Goal: Communication & Community: Answer question/provide support

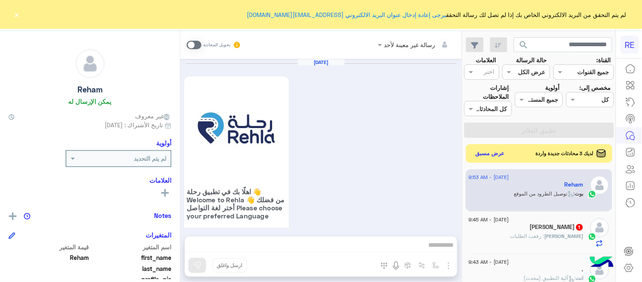
scroll to position [529, 0]
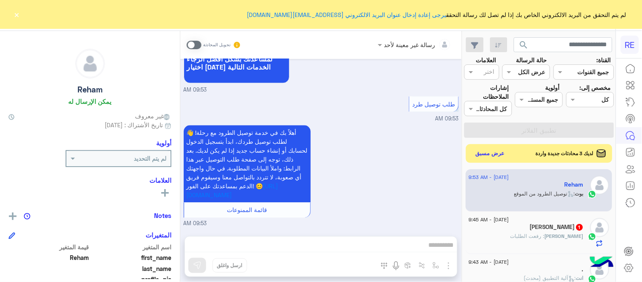
click at [197, 46] on span at bounding box center [194, 45] width 15 height 8
click at [332, 245] on div "رسالة غير معينة لأحد تحويل المحادثة [DATE] اهلًا بك في تطبيق رحلة 👋 Welcome to …" at bounding box center [321, 158] width 282 height 254
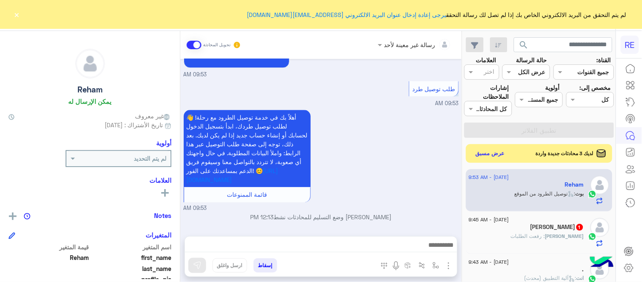
scroll to position [545, 0]
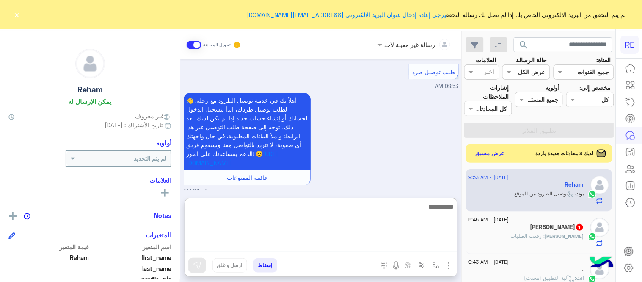
click at [332, 245] on textarea at bounding box center [321, 226] width 272 height 51
type textarea "**********"
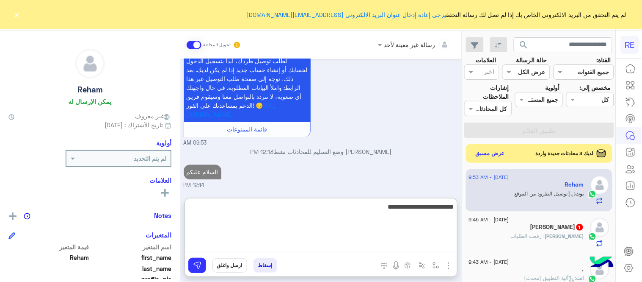
type textarea "**********"
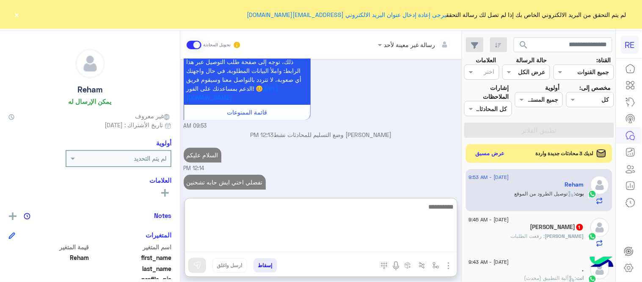
scroll to position [652, 0]
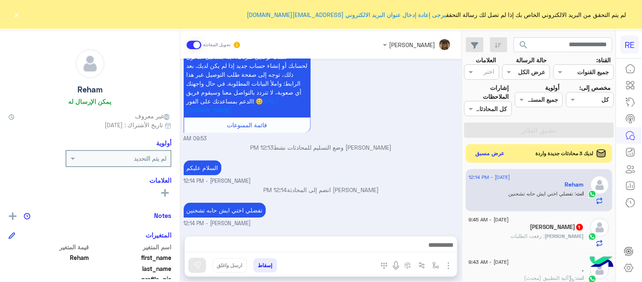
click at [356, 172] on div "[DATE] اهلًا بك في تطبيق رحلة 👋 Welcome to [GEOGRAPHIC_DATA] 👋 من فضلك أختر لغة…" at bounding box center [321, 143] width 282 height 169
click at [498, 154] on button "عرض مسبق" at bounding box center [491, 152] width 36 height 11
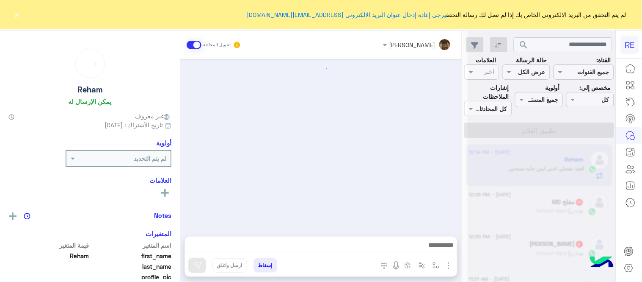
scroll to position [269, 0]
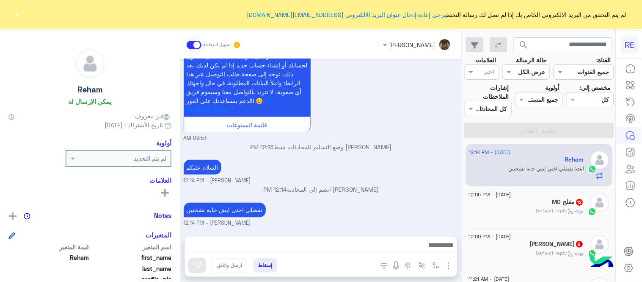
click at [531, 209] on div "[PERSON_NAME] : Default reply" at bounding box center [526, 214] width 115 height 15
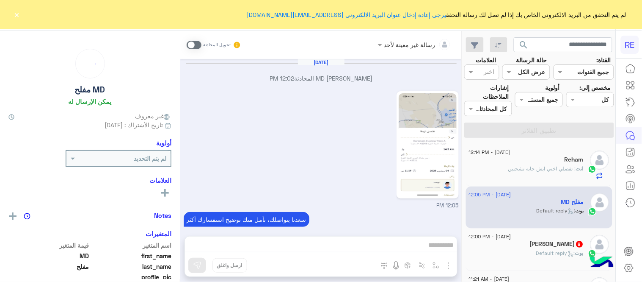
scroll to position [326, 0]
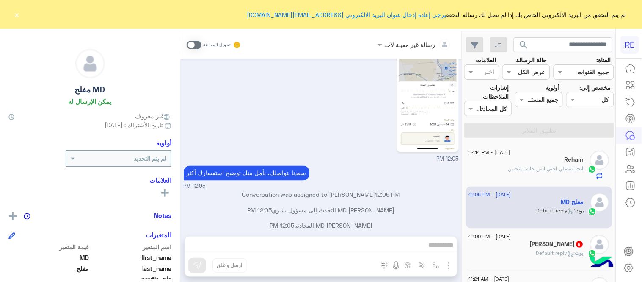
click at [428, 102] on img at bounding box center [428, 98] width 58 height 103
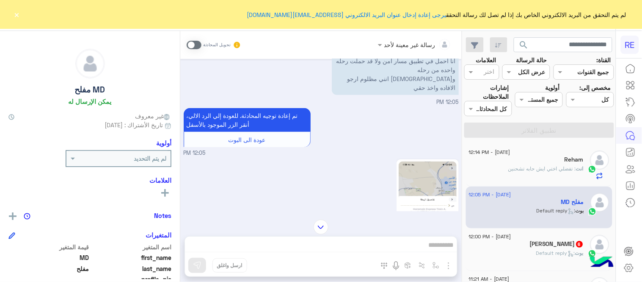
scroll to position [207, 0]
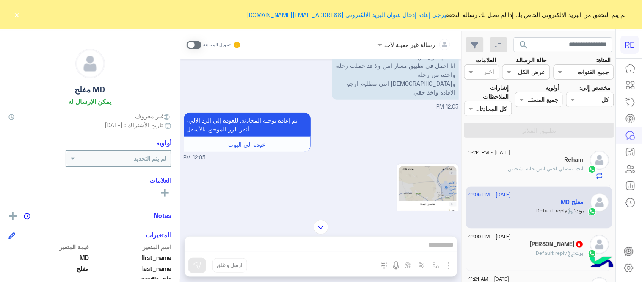
click at [188, 46] on span at bounding box center [194, 45] width 15 height 8
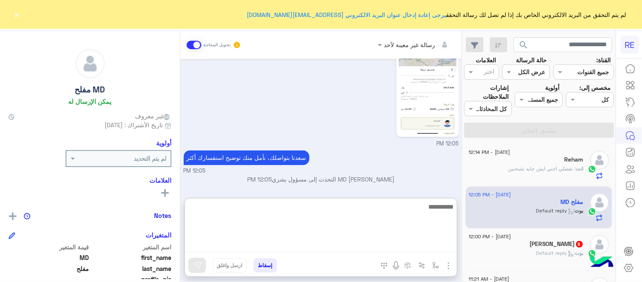
click at [312, 246] on textarea at bounding box center [321, 226] width 272 height 51
type textarea "*"
type textarea "**********"
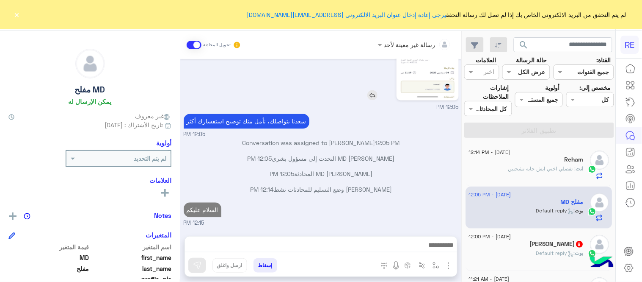
click at [401, 85] on div "[DATE] MD [PERSON_NAME] المحادثة 12:02 PM 12:05 PM [PERSON_NAME] بتواصلك، نأمل …" at bounding box center [321, 143] width 282 height 169
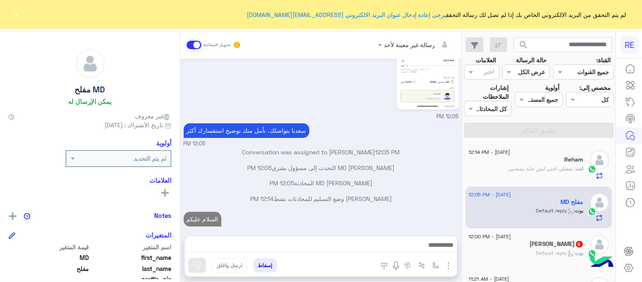
scroll to position [384, 0]
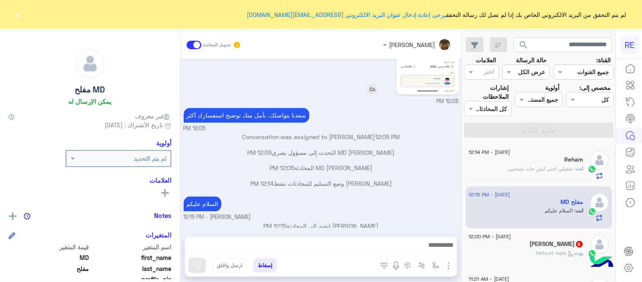
click at [373, 84] on img at bounding box center [373, 89] width 10 height 10
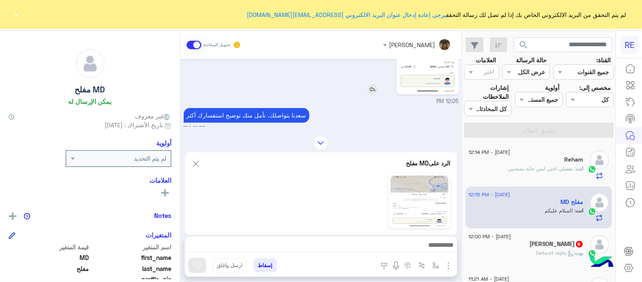
scroll to position [407, 0]
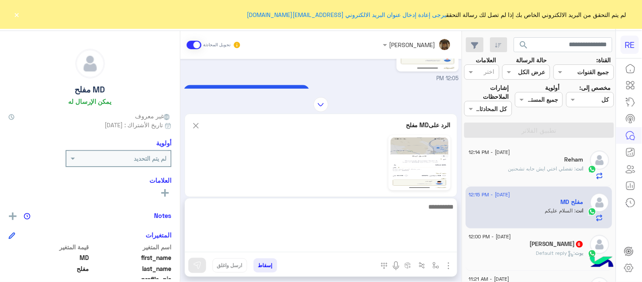
click at [349, 248] on textarea at bounding box center [321, 226] width 272 height 51
type textarea "**********"
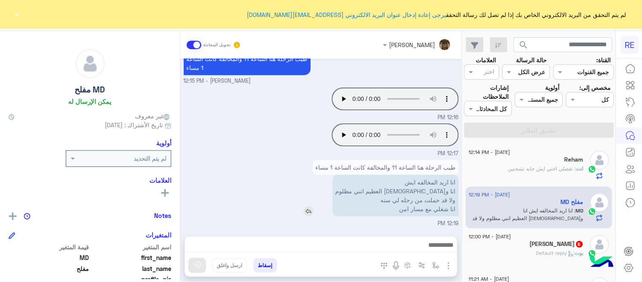
scroll to position [665, 0]
click at [351, 151] on div "[DATE] MD [PERSON_NAME] المحادثة 12:02 PM 12:05 PM [PERSON_NAME] بتواصلك، نأمل …" at bounding box center [321, 143] width 282 height 169
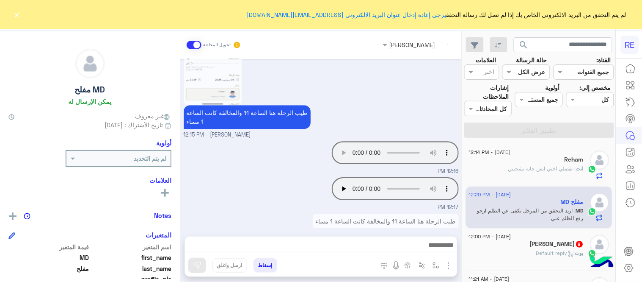
scroll to position [739, 0]
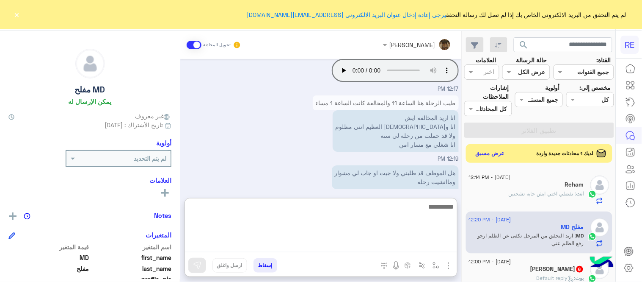
click at [363, 241] on textarea at bounding box center [321, 226] width 272 height 51
type textarea "**********"
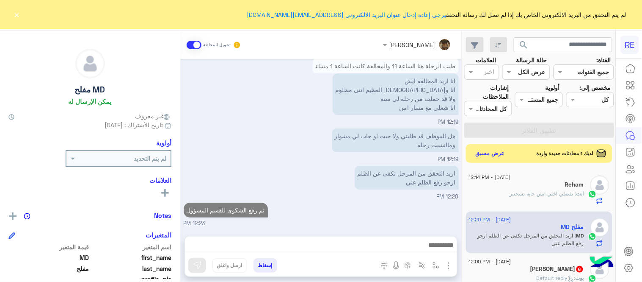
scroll to position [766, 0]
click at [372, 163] on div "اريد التحقق من المرحل تكفى عن الظلم ارجو رفع الظلم عني 12:20 PM" at bounding box center [321, 181] width 275 height 37
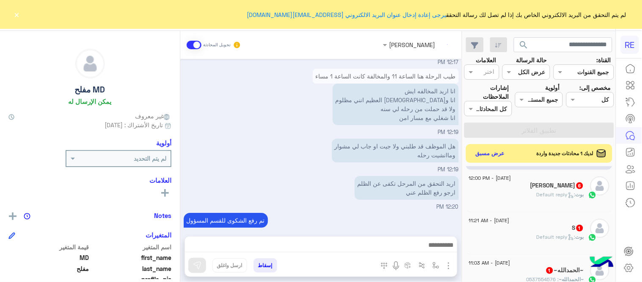
scroll to position [84, 0]
click at [506, 189] on div "[PERSON_NAME] 6" at bounding box center [526, 185] width 115 height 9
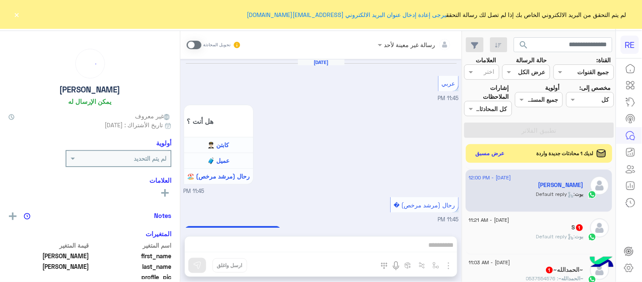
scroll to position [277, 0]
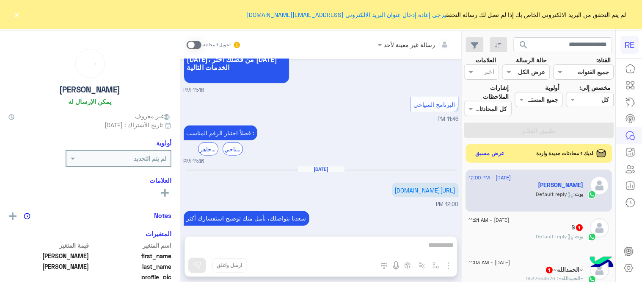
click at [543, 231] on div "S 1" at bounding box center [526, 228] width 115 height 9
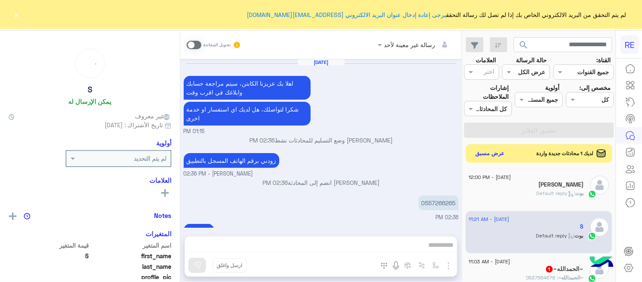
scroll to position [251, 0]
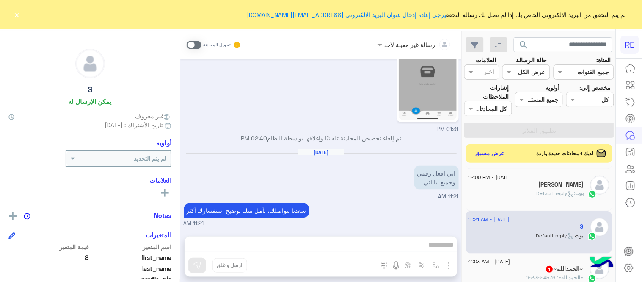
click at [195, 45] on span at bounding box center [194, 45] width 15 height 8
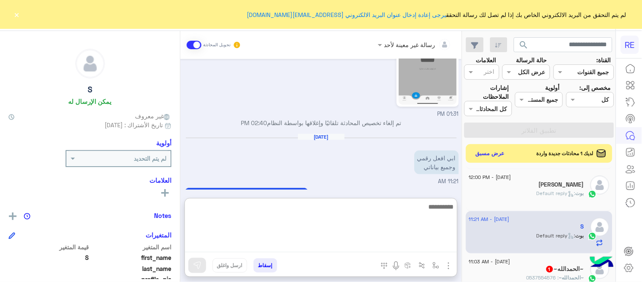
click at [341, 243] on textarea at bounding box center [321, 226] width 272 height 51
type textarea "**********"
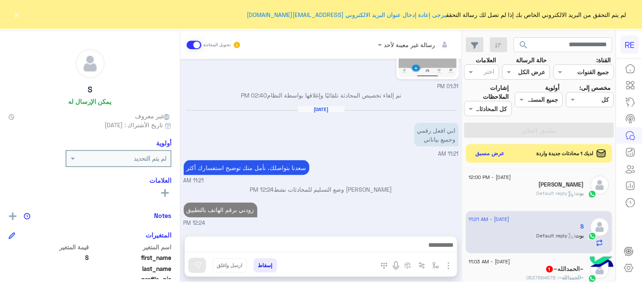
scroll to position [293, 0]
click at [392, 177] on div "[DATE] اهلا بك عزيزنا الكابتن، سيتم مراجعة حسابك وابلاغك في اقرب وقت شكرا لتواص…" at bounding box center [321, 143] width 282 height 169
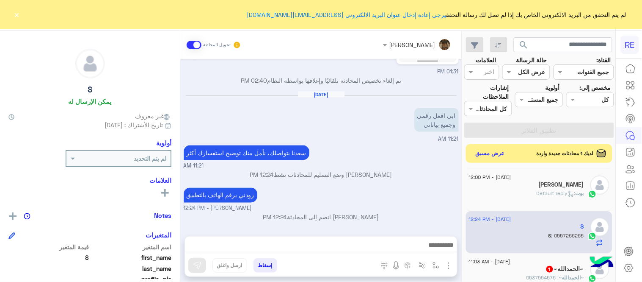
scroll to position [337, 0]
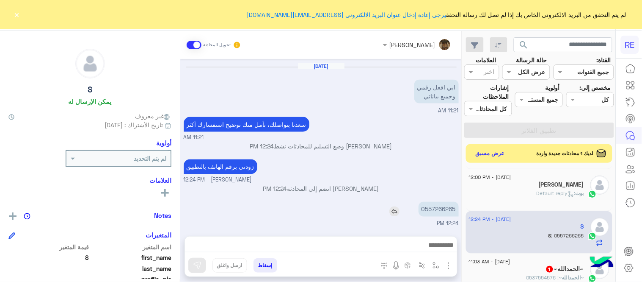
click at [439, 213] on p "0557266265" at bounding box center [439, 209] width 40 height 15
copy p "0557266265"
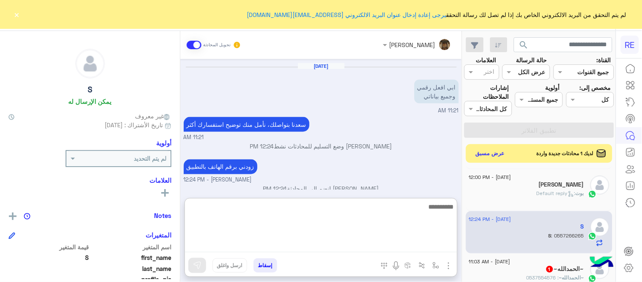
click at [317, 242] on textarea at bounding box center [321, 226] width 272 height 51
type textarea "**********"
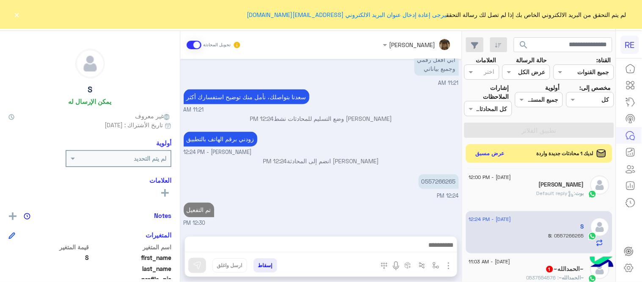
scroll to position [363, 0]
click at [335, 180] on div "[DATE] اهلا بك عزيزنا الكابتن، سيتم مراجعة حسابك وابلاغك في اقرب وقت شكرا لتواص…" at bounding box center [321, 143] width 282 height 169
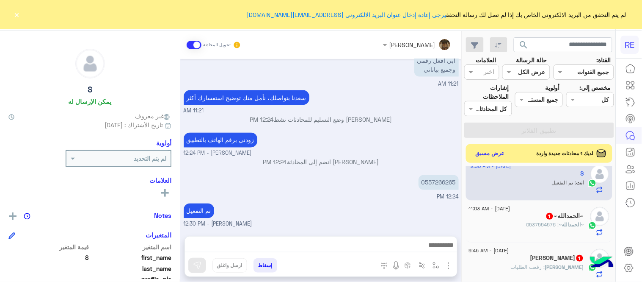
scroll to position [141, 0]
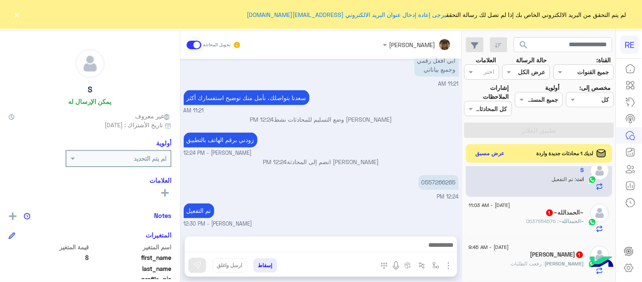
click at [516, 219] on div "~ال[PERSON_NAME]~ : 0537554576" at bounding box center [526, 224] width 115 height 15
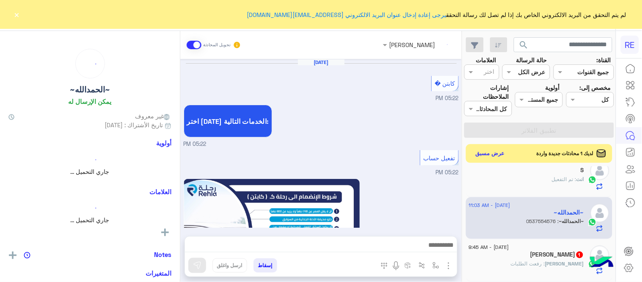
scroll to position [531, 0]
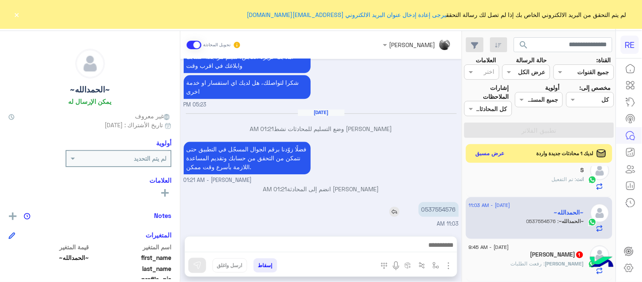
click at [445, 213] on p "0537554576" at bounding box center [439, 209] width 40 height 15
copy p "0537554576"
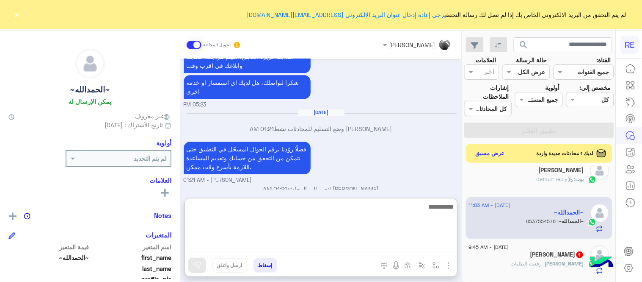
click at [343, 245] on textarea at bounding box center [321, 226] width 272 height 51
type textarea "**********"
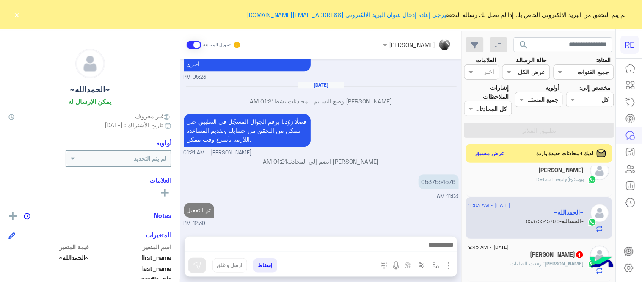
scroll to position [558, 0]
click at [421, 180] on div "[DATE] كابتن � 05:22 PM اختر [DATE] الخدمات التالية: 05:22 PM تفعيل حساب 05:22 …" at bounding box center [321, 143] width 282 height 169
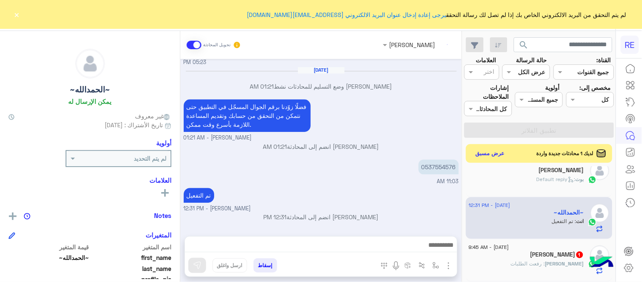
scroll to position [265, 0]
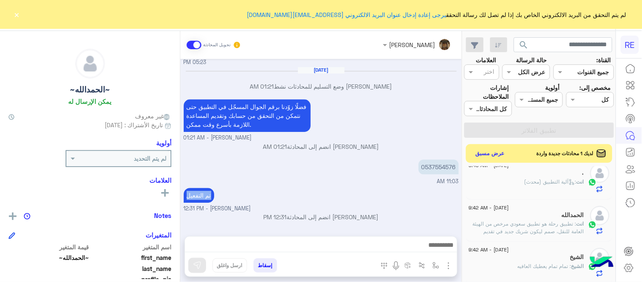
click at [462, 203] on div "[DATE] كابتن � 05:22 PM اختر [DATE] الخدمات التالية: 05:22 PM تفعيل حساب 05:22 …" at bounding box center [321, 143] width 282 height 169
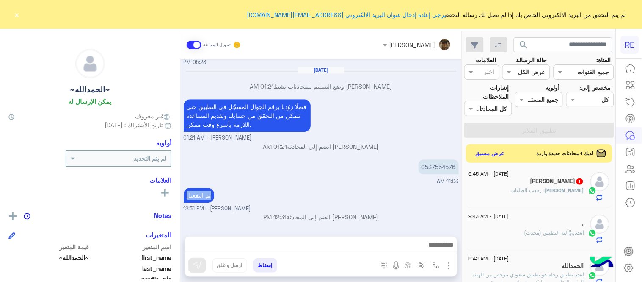
scroll to position [181, 0]
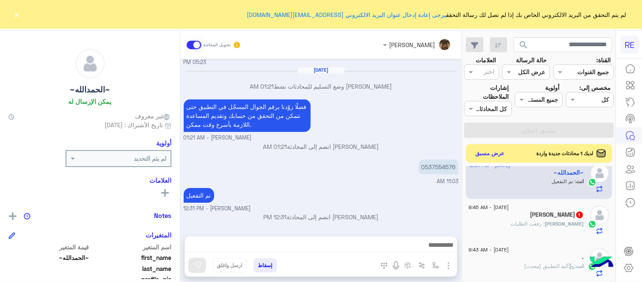
click at [528, 215] on div "[PERSON_NAME] 1" at bounding box center [526, 215] width 115 height 9
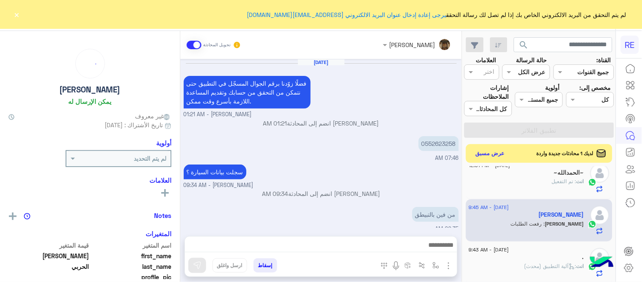
scroll to position [164, 0]
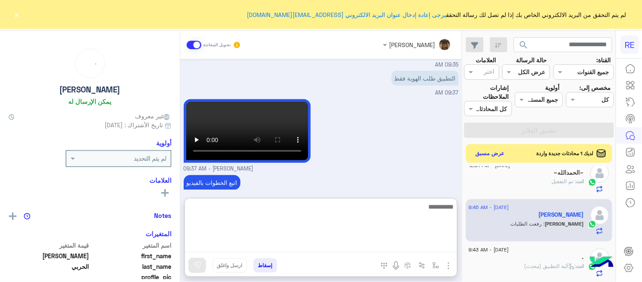
click at [373, 243] on textarea at bounding box center [321, 226] width 272 height 51
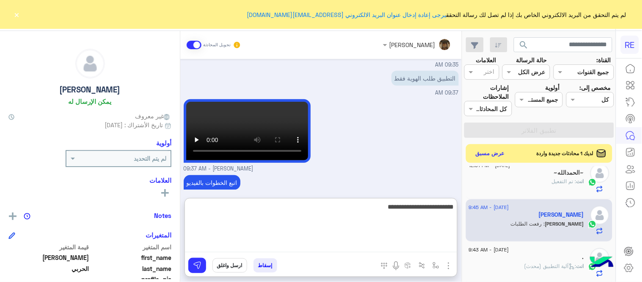
type textarea "**********"
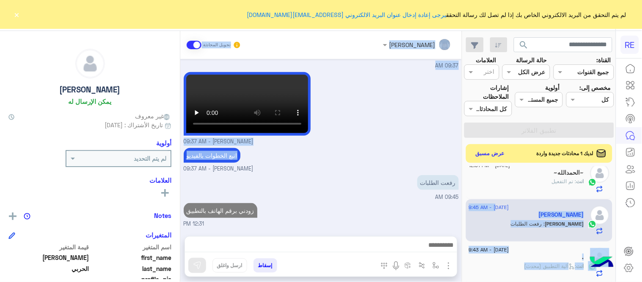
scroll to position [177, 0]
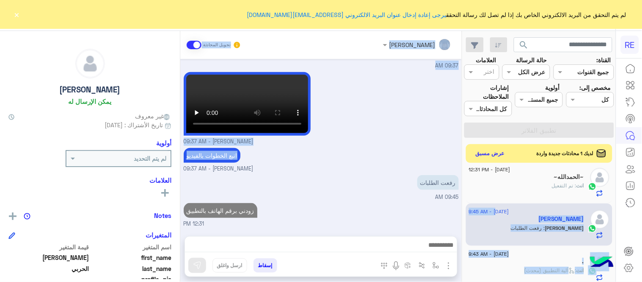
drag, startPoint x: 432, startPoint y: 168, endPoint x: 463, endPoint y: 201, distance: 45.2
click at [463, 201] on mat-drawer-container "search القناة: القناه جميع القنوات حالة الرسالة القناه عرض الكل العلامات اختر م…" at bounding box center [308, 158] width 616 height 254
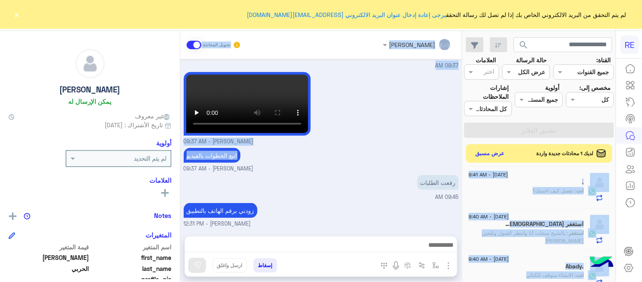
scroll to position [386, 0]
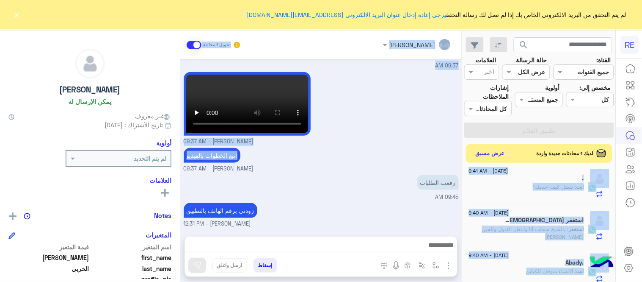
click at [505, 234] on p "استغفر : يالشيخ سجلت أنا وانتظر القبول وللحين [PERSON_NAME]" at bounding box center [526, 232] width 115 height 15
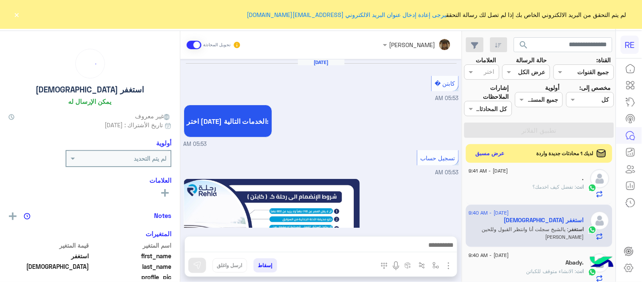
scroll to position [498, 0]
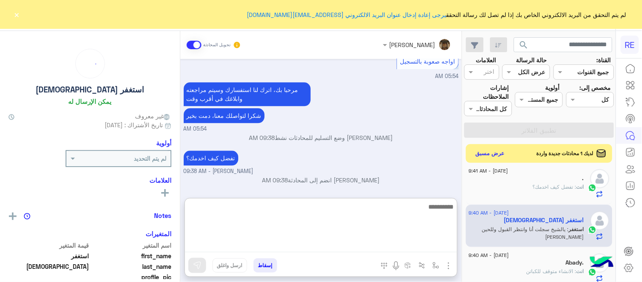
click at [401, 245] on textarea at bounding box center [321, 226] width 272 height 51
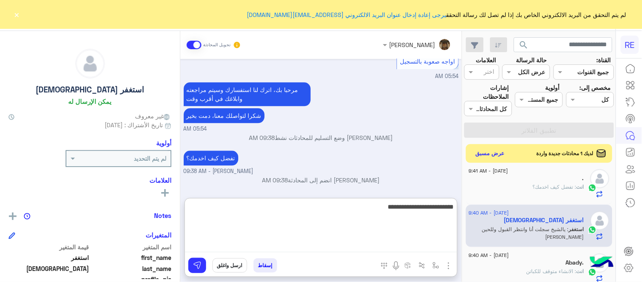
type textarea "**********"
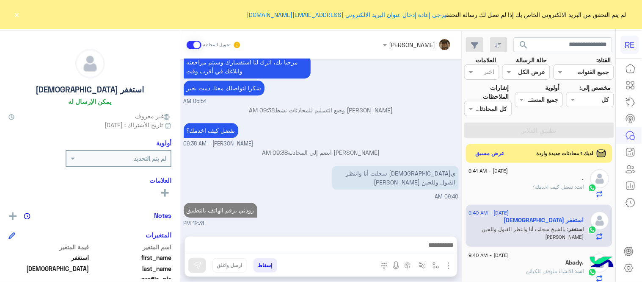
scroll to position [526, 0]
click at [409, 198] on div "[PERSON_NAME] تحويل المحادثة [DATE] كابتن � 05:53 AM اختر [DATE] الخدمات التالي…" at bounding box center [321, 158] width 282 height 254
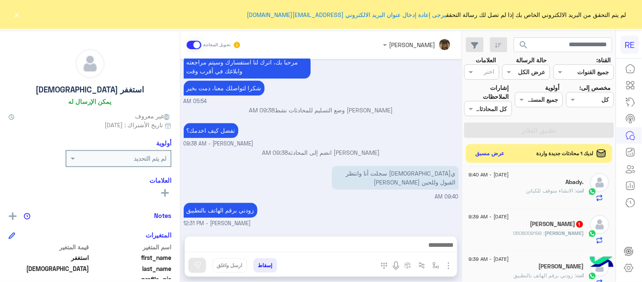
scroll to position [483, 0]
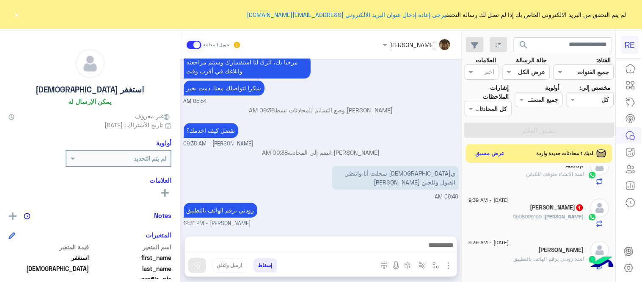
click at [545, 215] on span "[PERSON_NAME]" at bounding box center [564, 216] width 39 height 6
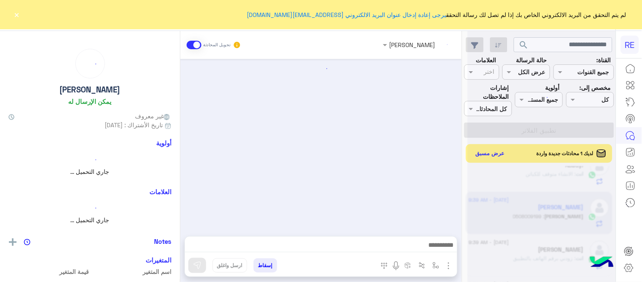
scroll to position [448, 0]
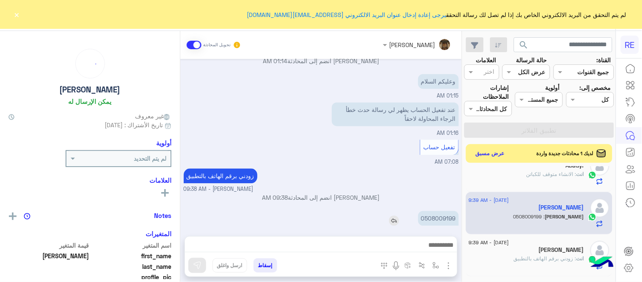
click at [453, 211] on p "0508009199" at bounding box center [438, 218] width 41 height 15
click at [454, 211] on p "0508009199" at bounding box center [438, 218] width 41 height 15
copy app-msgs-text
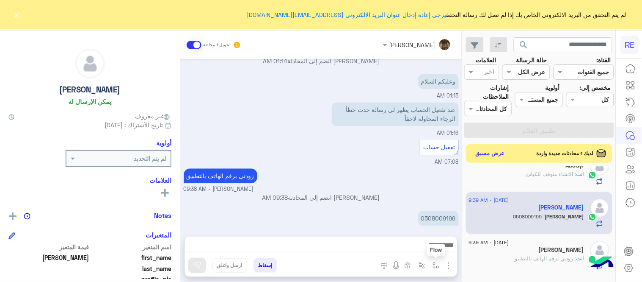
click at [433, 258] on button "button" at bounding box center [436, 265] width 14 height 14
click at [424, 251] on div "أدخل اسم مجموعة الرسائل" at bounding box center [402, 247] width 74 height 10
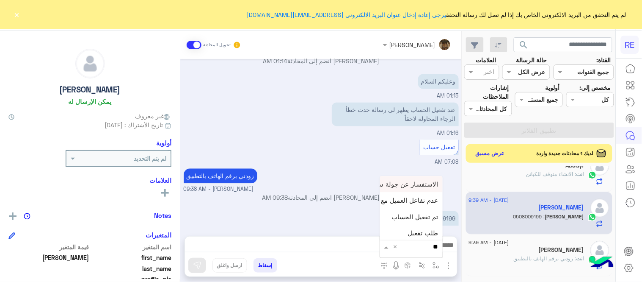
type input "***"
click at [409, 182] on span "تم تفعيل الحساب" at bounding box center [415, 184] width 47 height 8
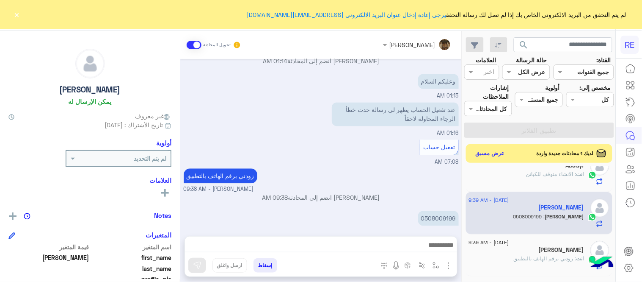
type textarea "**********"
click at [194, 260] on button at bounding box center [197, 264] width 18 height 15
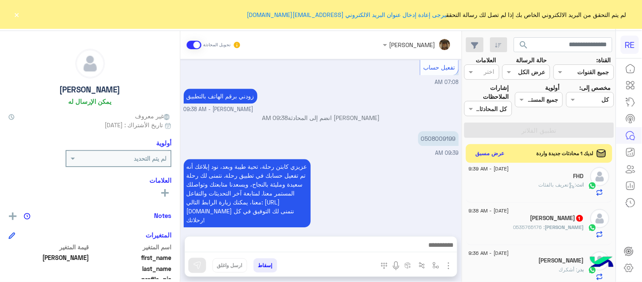
scroll to position [648, 0]
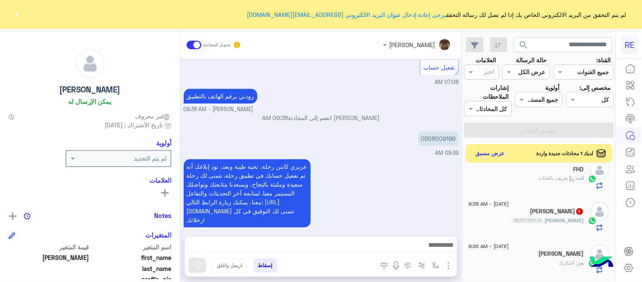
click at [523, 213] on div "[PERSON_NAME] 1" at bounding box center [526, 211] width 115 height 9
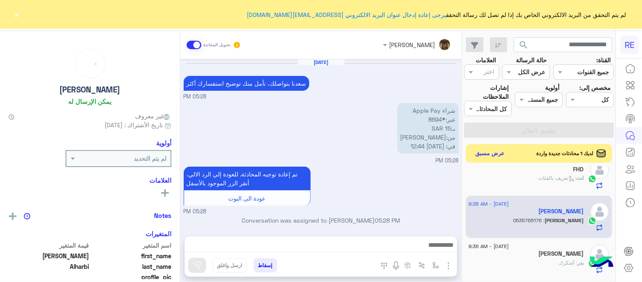
scroll to position [213, 0]
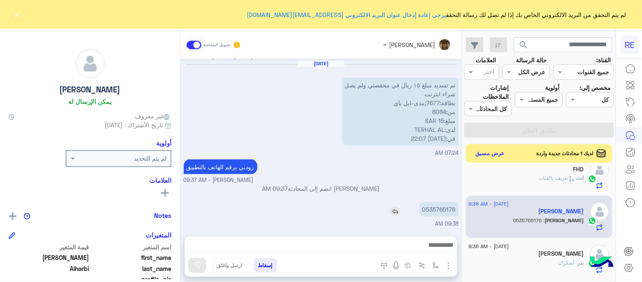
click at [438, 205] on p "0535765176" at bounding box center [439, 209] width 39 height 15
copy p "0535765176"
click at [348, 252] on div at bounding box center [321, 246] width 272 height 21
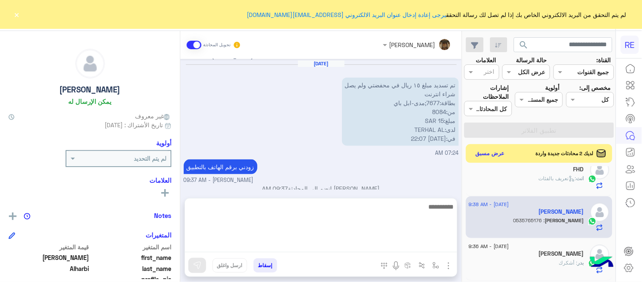
click at [347, 250] on textarea at bounding box center [321, 226] width 272 height 51
type textarea "**********"
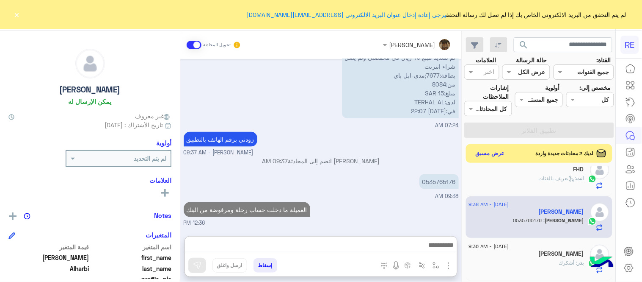
click at [386, 188] on div "[DATE] [PERSON_NAME] بتواصلك، نأمل منك توضيح استفسارك أكثر 05:28 PM شراء Apple …" at bounding box center [321, 143] width 282 height 169
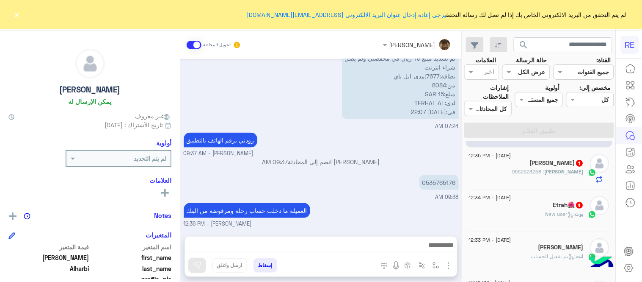
scroll to position [47, 0]
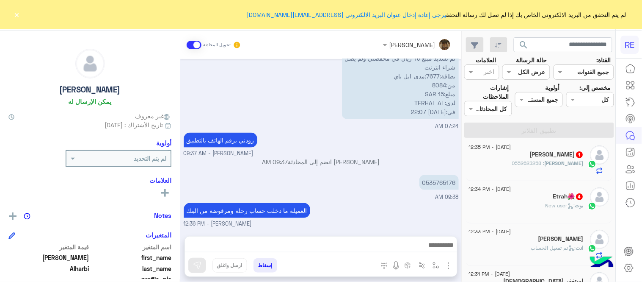
click at [511, 205] on div "بوت : New user" at bounding box center [526, 209] width 115 height 15
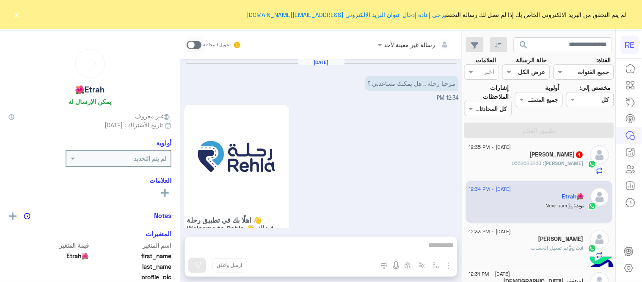
scroll to position [443, 0]
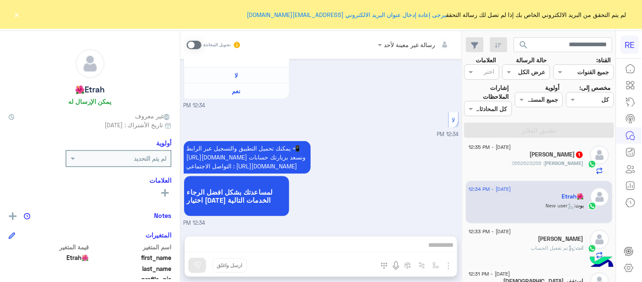
click at [195, 48] on span at bounding box center [194, 45] width 15 height 8
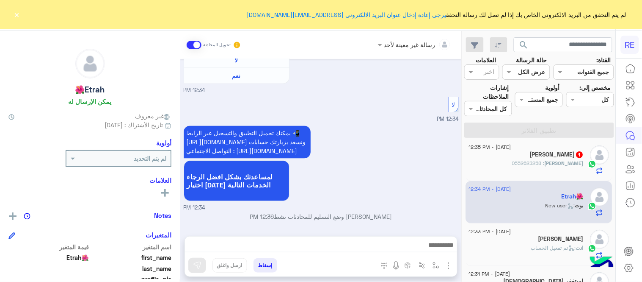
scroll to position [459, 0]
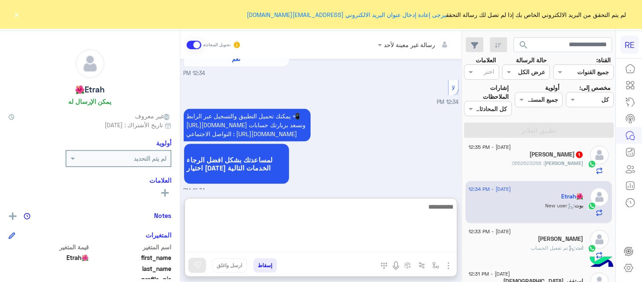
click at [316, 243] on textarea at bounding box center [321, 226] width 272 height 51
type textarea "**********"
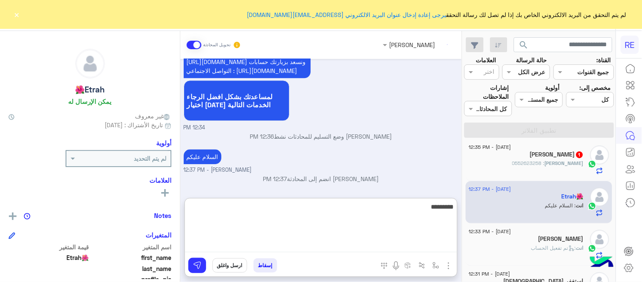
scroll to position [539, 0]
type textarea "**********"
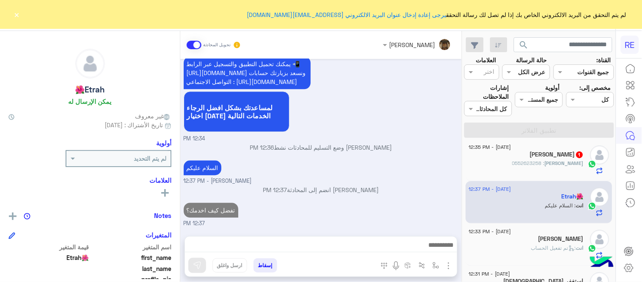
scroll to position [528, 0]
click at [361, 157] on div "[DATE] مرحبا رحلة .. هل يمكنك مساعدتي ؟ 12:34 PM اهلًا بك في تطبيق رحلة 👋 Welco…" at bounding box center [321, 143] width 282 height 169
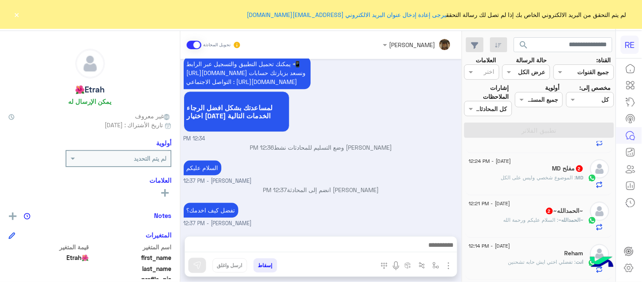
scroll to position [331, 0]
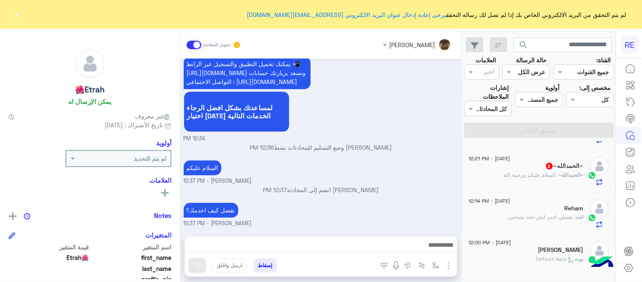
click at [524, 175] on span ": السلام عليكم ورحمة الله" at bounding box center [531, 174] width 55 height 6
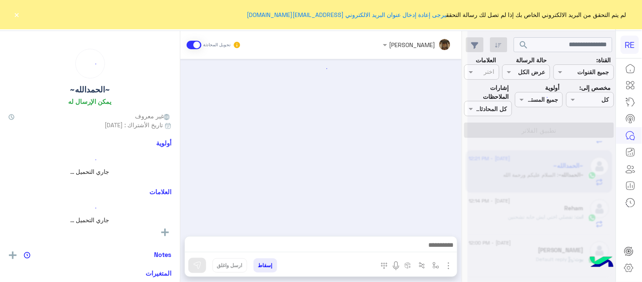
scroll to position [130, 0]
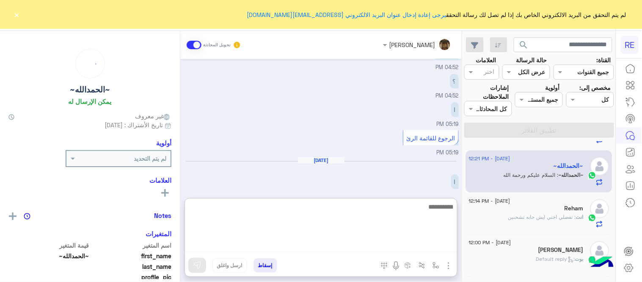
click at [368, 246] on textarea at bounding box center [321, 226] width 272 height 51
type textarea "**********"
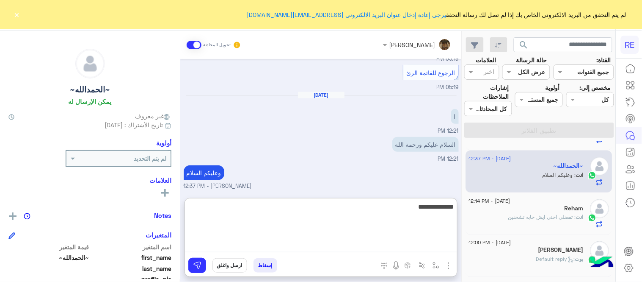
type textarea "**********"
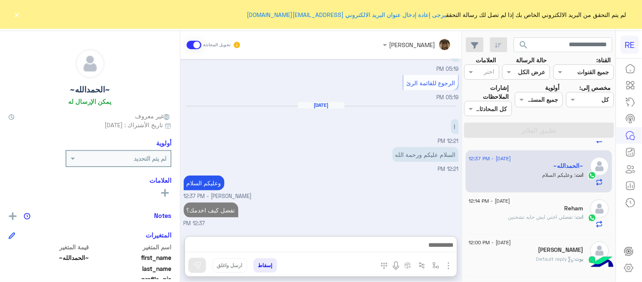
click at [425, 181] on div "[DATE] تم تسجيل السيارة 04:47 PM زودني برقم الهاتف المسجل بالتطبيق [PERSON_NAME…" at bounding box center [321, 143] width 282 height 169
click at [510, 255] on div "[PERSON_NAME] : Default reply" at bounding box center [526, 262] width 115 height 15
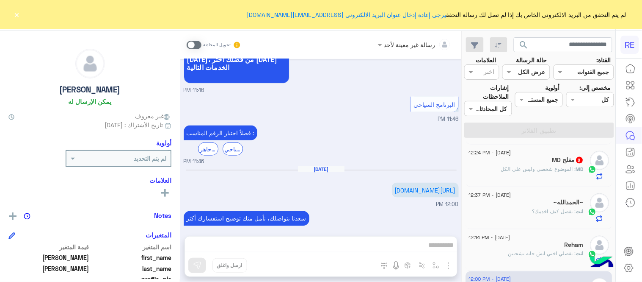
scroll to position [284, 0]
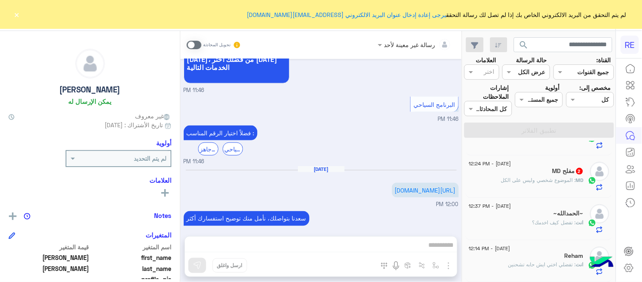
click at [525, 174] on div "MD مفلح 2" at bounding box center [526, 171] width 115 height 9
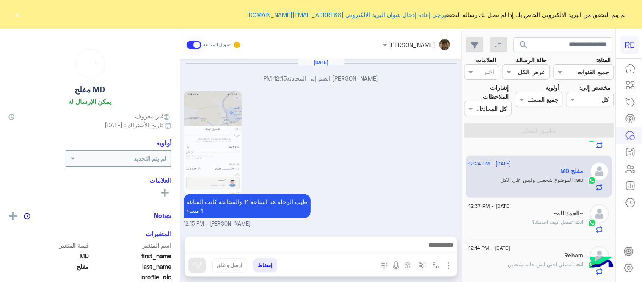
scroll to position [318, 0]
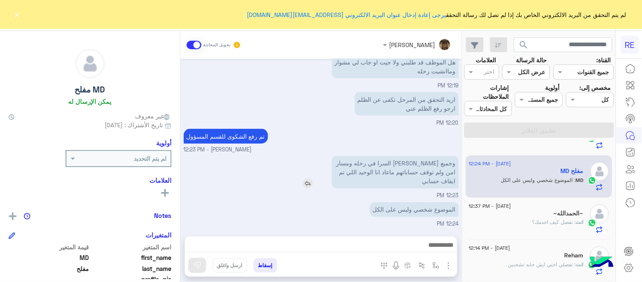
click at [304, 185] on img at bounding box center [308, 183] width 10 height 10
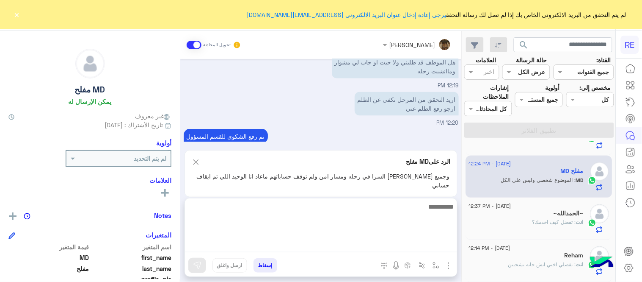
click at [354, 243] on textarea at bounding box center [321, 226] width 272 height 51
click at [371, 205] on textarea "**********" at bounding box center [321, 226] width 272 height 51
click at [266, 210] on textarea "**********" at bounding box center [321, 226] width 272 height 51
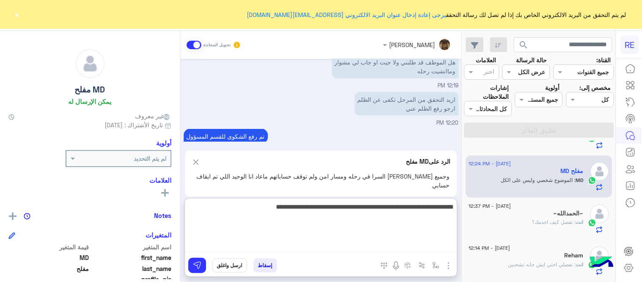
type textarea "**********"
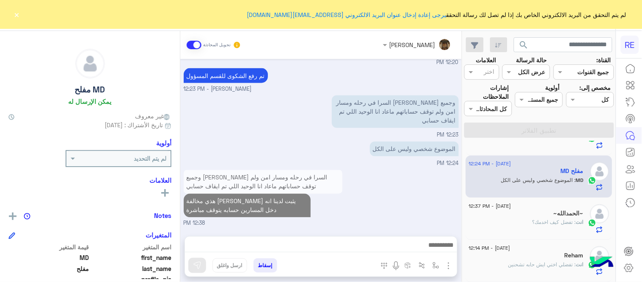
scroll to position [377, 0]
click at [427, 188] on div "وجميع [PERSON_NAME] السرا في رحله ومسار امن ولم توقف حساباتهم ماعاد انا الوحيد …" at bounding box center [321, 198] width 275 height 60
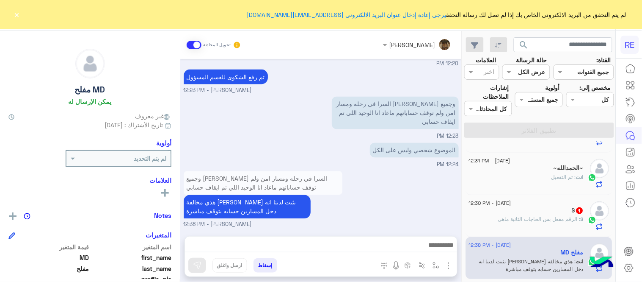
scroll to position [183, 0]
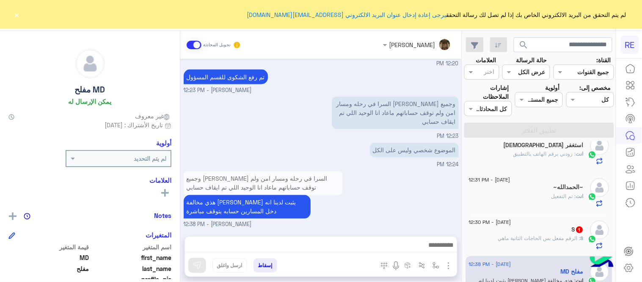
click at [547, 242] on div "S : الرقم مفعل بس الحاجات الثانية ماهي" at bounding box center [526, 241] width 115 height 15
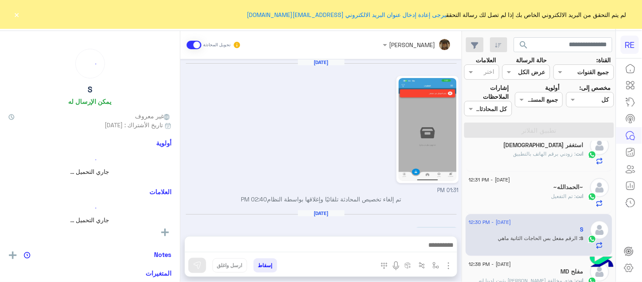
scroll to position [211, 0]
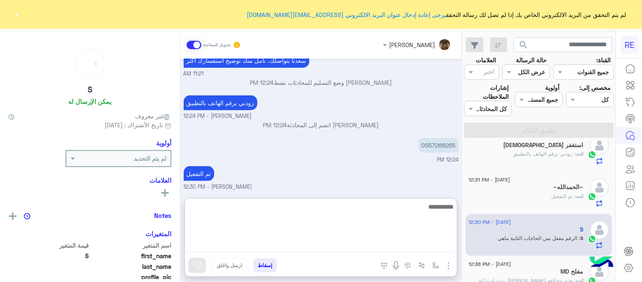
click at [390, 247] on textarea at bounding box center [321, 226] width 272 height 51
type textarea "**********"
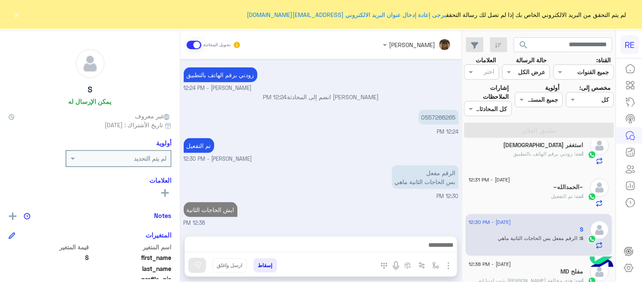
click at [325, 184] on div "[DATE] 01:31 PM تم إلغاء تخصيص المحادثة تلقائيًا وإغلاقها بواسطة النظام 02:40 P…" at bounding box center [321, 143] width 282 height 169
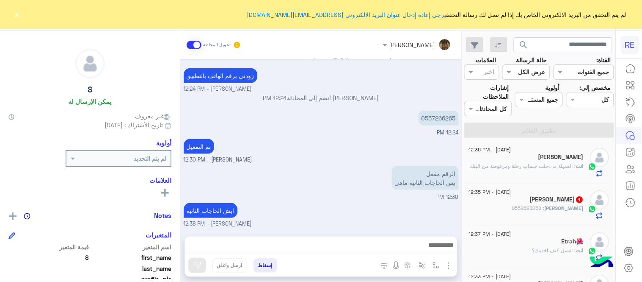
scroll to position [0, 0]
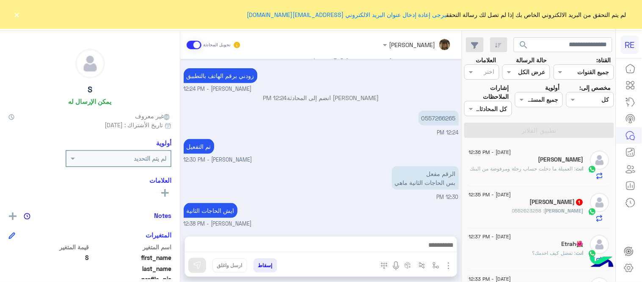
click at [526, 222] on div "[DATE] - 12:35 PM [PERSON_NAME] 1 [PERSON_NAME] : 0552623258" at bounding box center [539, 207] width 147 height 42
click at [518, 205] on div "[PERSON_NAME] 1" at bounding box center [526, 202] width 115 height 9
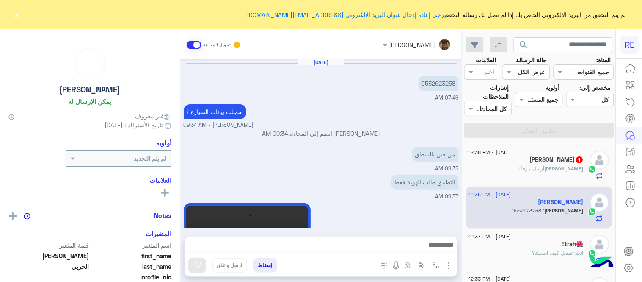
scroll to position [159, 0]
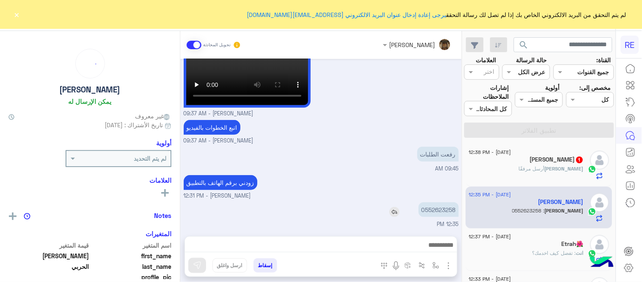
click at [440, 213] on p "0552623258" at bounding box center [439, 209] width 40 height 15
copy p "0552623258"
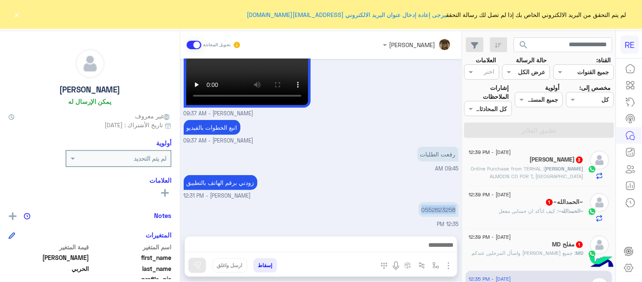
click at [14, 15] on button "×" at bounding box center [17, 14] width 8 height 8
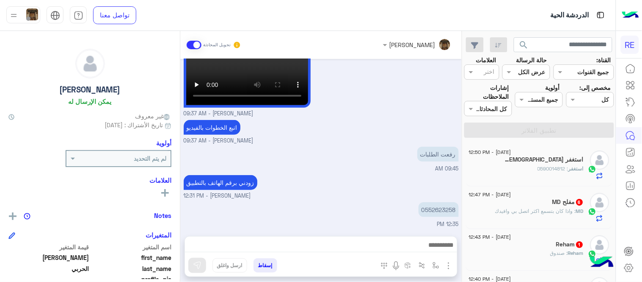
click at [400, 181] on div "زودني برقم الهاتف بالتطبيق [PERSON_NAME] - 12:31 PM" at bounding box center [321, 186] width 275 height 27
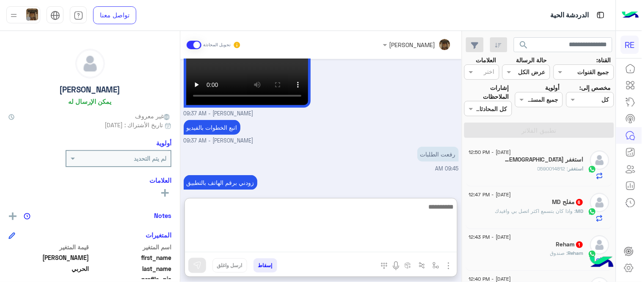
click at [368, 244] on textarea at bounding box center [321, 226] width 272 height 51
type textarea "**********"
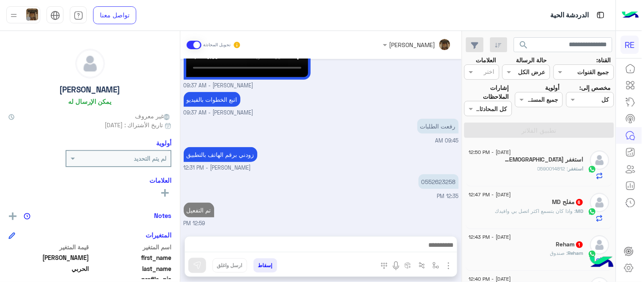
click at [358, 162] on div "[DATE] 0552623258 07:46 AM سجلت بيانات السيارة ؟ [PERSON_NAME] - 09:34 AM [PERS…" at bounding box center [321, 143] width 282 height 169
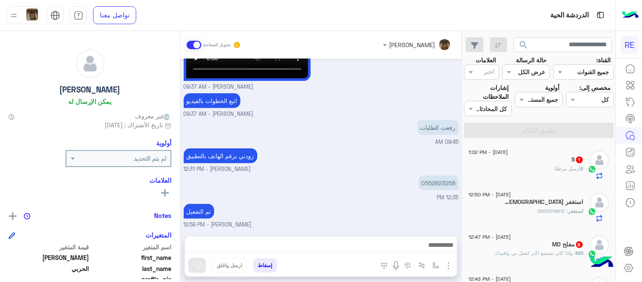
click at [554, 174] on div "S أرسل مرفقًا" at bounding box center [526, 172] width 115 height 15
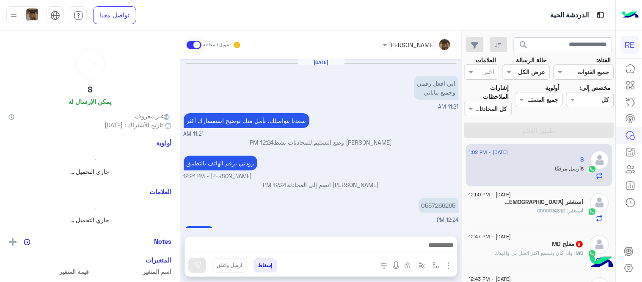
scroll to position [123, 0]
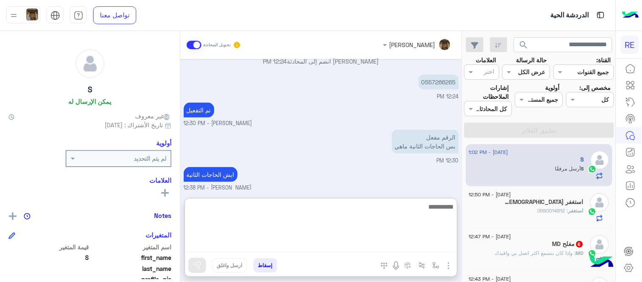
click at [377, 249] on textarea at bounding box center [321, 226] width 272 height 51
type textarea "*"
type textarea "**********"
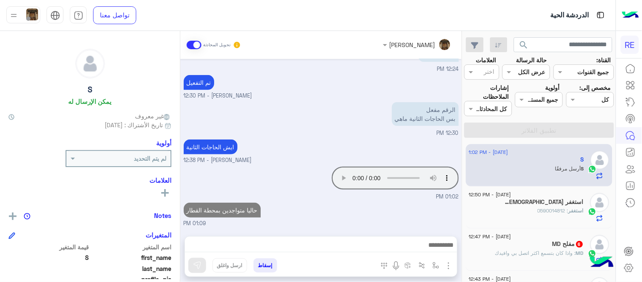
scroll to position [150, 0]
click at [355, 182] on div "[DATE] ابي افعل رقمي وجميع بياناتي 11:21 AM [PERSON_NAME] بتواصلك، نأمل منك توض…" at bounding box center [321, 143] width 282 height 169
click at [499, 221] on div "استغفر : 0590014812" at bounding box center [526, 214] width 115 height 15
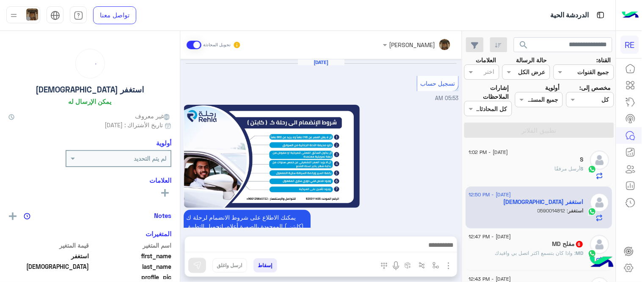
scroll to position [480, 0]
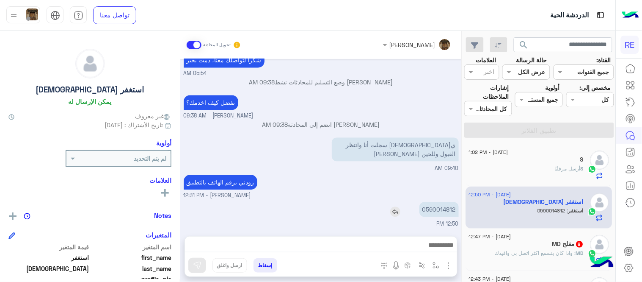
click at [438, 209] on p "0590014812" at bounding box center [439, 209] width 39 height 15
copy p "0590014812"
click at [351, 212] on div "0590014812 12:50 PM" at bounding box center [321, 213] width 275 height 28
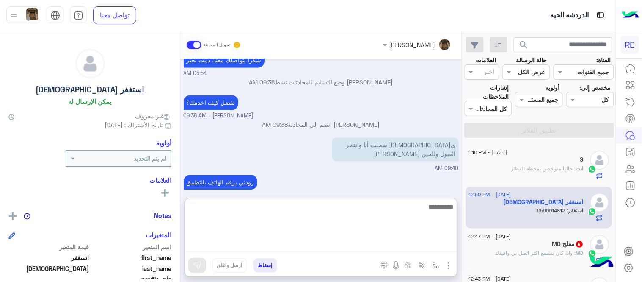
click at [373, 246] on textarea at bounding box center [321, 226] width 272 height 51
type textarea "**********"
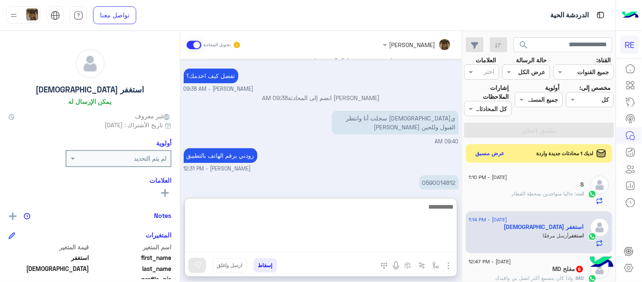
scroll to position [627, 0]
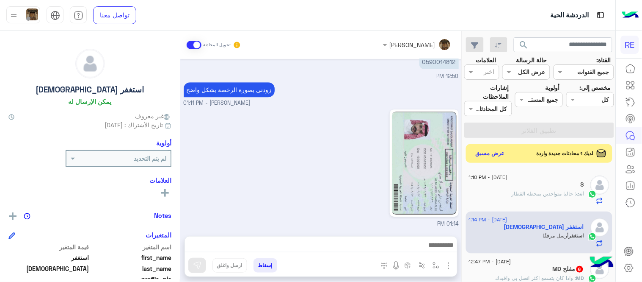
click at [328, 137] on div "01:14 PM" at bounding box center [321, 167] width 275 height 121
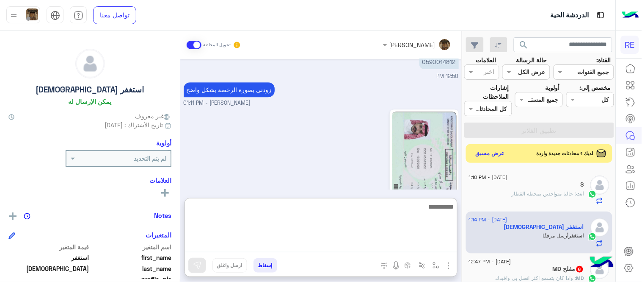
click at [351, 240] on textarea at bounding box center [321, 226] width 272 height 51
type textarea "**********"
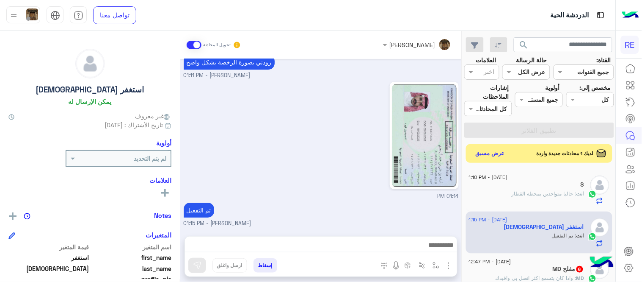
click at [296, 176] on div "[DATE] تسجيل حساب 05:53 AM يمكنك الاطلاع على شروط الانضمام لرحلة ك (كابتن ) الم…" at bounding box center [321, 143] width 282 height 169
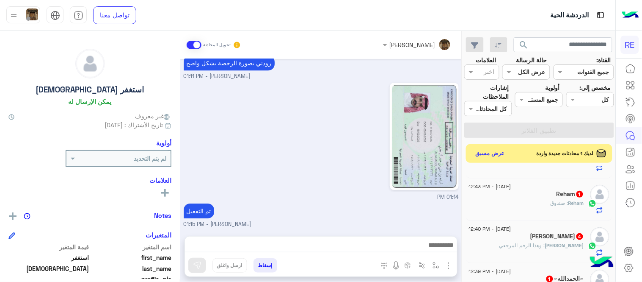
scroll to position [124, 0]
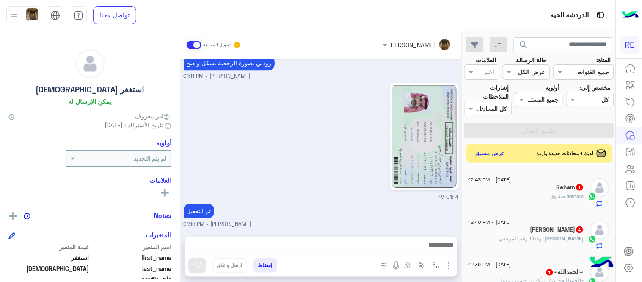
click at [511, 190] on div "Reham 1" at bounding box center [526, 187] width 115 height 9
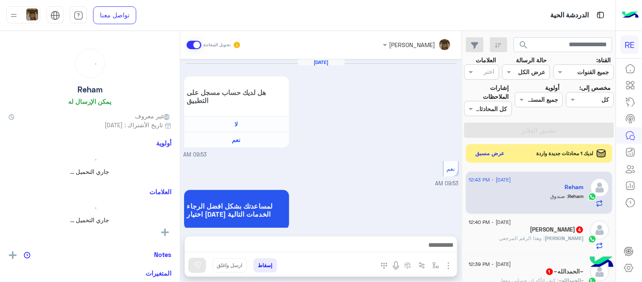
scroll to position [268, 0]
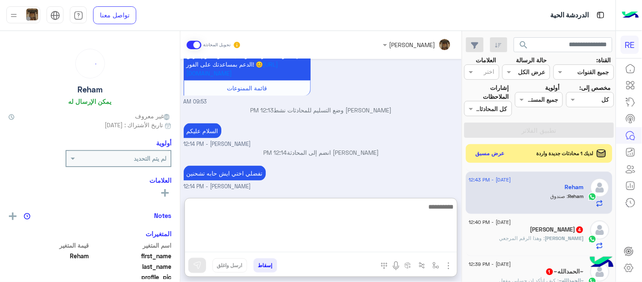
click at [348, 246] on textarea at bounding box center [321, 226] width 272 height 51
click at [354, 234] on textarea at bounding box center [321, 226] width 272 height 51
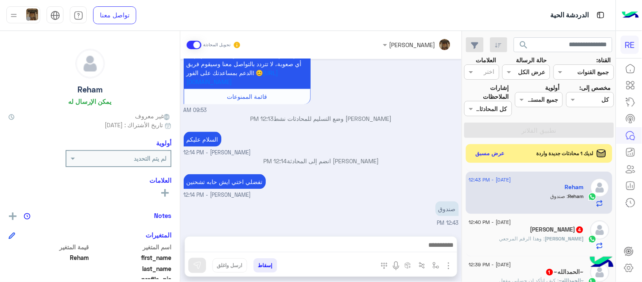
click at [368, 169] on div "[PERSON_NAME] انضم إلى المحادثة 12:14 PM" at bounding box center [321, 163] width 275 height 15
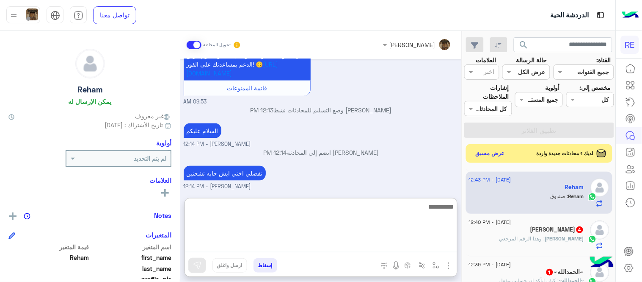
click at [391, 243] on textarea at bounding box center [321, 226] width 272 height 51
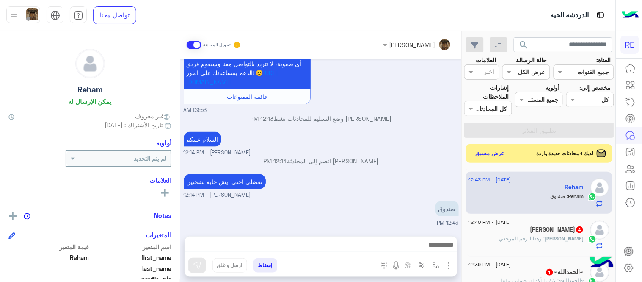
click at [387, 139] on div "السلام عليكم [PERSON_NAME] - 12:14 PM" at bounding box center [321, 143] width 275 height 27
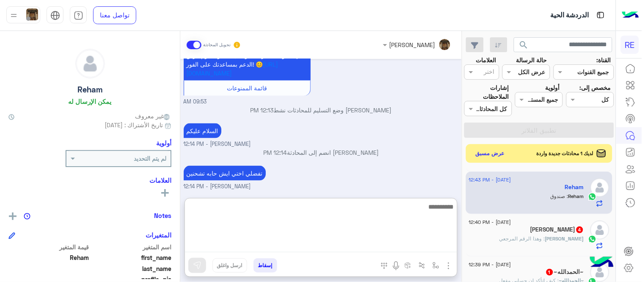
click at [404, 248] on textarea at bounding box center [321, 226] width 272 height 51
type textarea "**********"
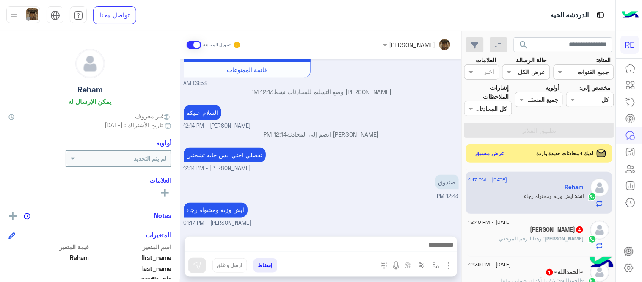
click at [320, 180] on div "[DATE] هل لديك حساب مسجل على التطبيق لا نعم 09:53 AM نعم 09:53 AM لمساعدتك بشكل…" at bounding box center [321, 143] width 282 height 169
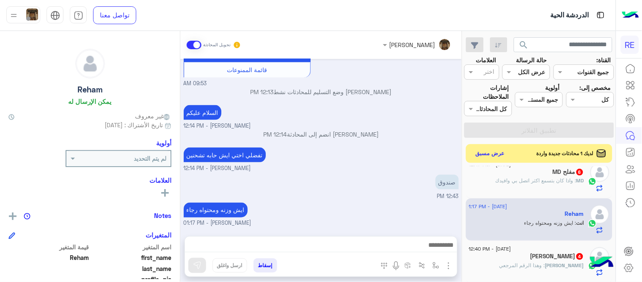
scroll to position [94, 0]
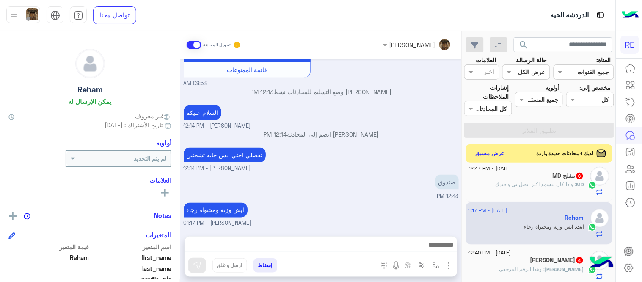
click at [395, 149] on div "تفضلي اختي ايش حابه تشحنين [PERSON_NAME] - 12:14 PM" at bounding box center [321, 158] width 275 height 27
click at [382, 185] on div "صندوق 12:43 PM" at bounding box center [321, 186] width 275 height 28
